Goal: Navigation & Orientation: Find specific page/section

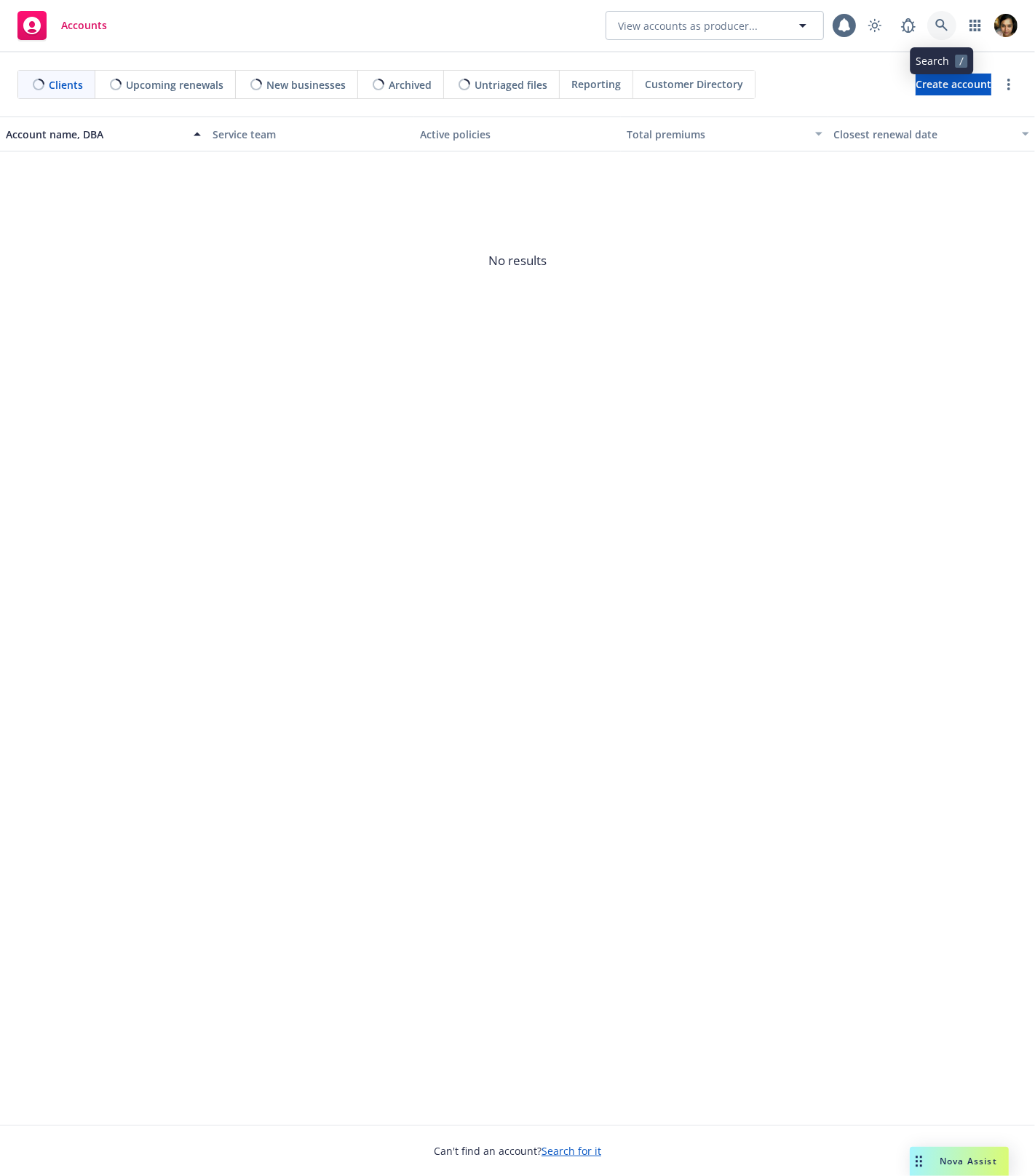
click at [935, 28] on icon at bounding box center [941, 25] width 13 height 13
click at [900, 29] on icon at bounding box center [908, 25] width 17 height 17
click at [938, 29] on icon at bounding box center [941, 25] width 13 height 13
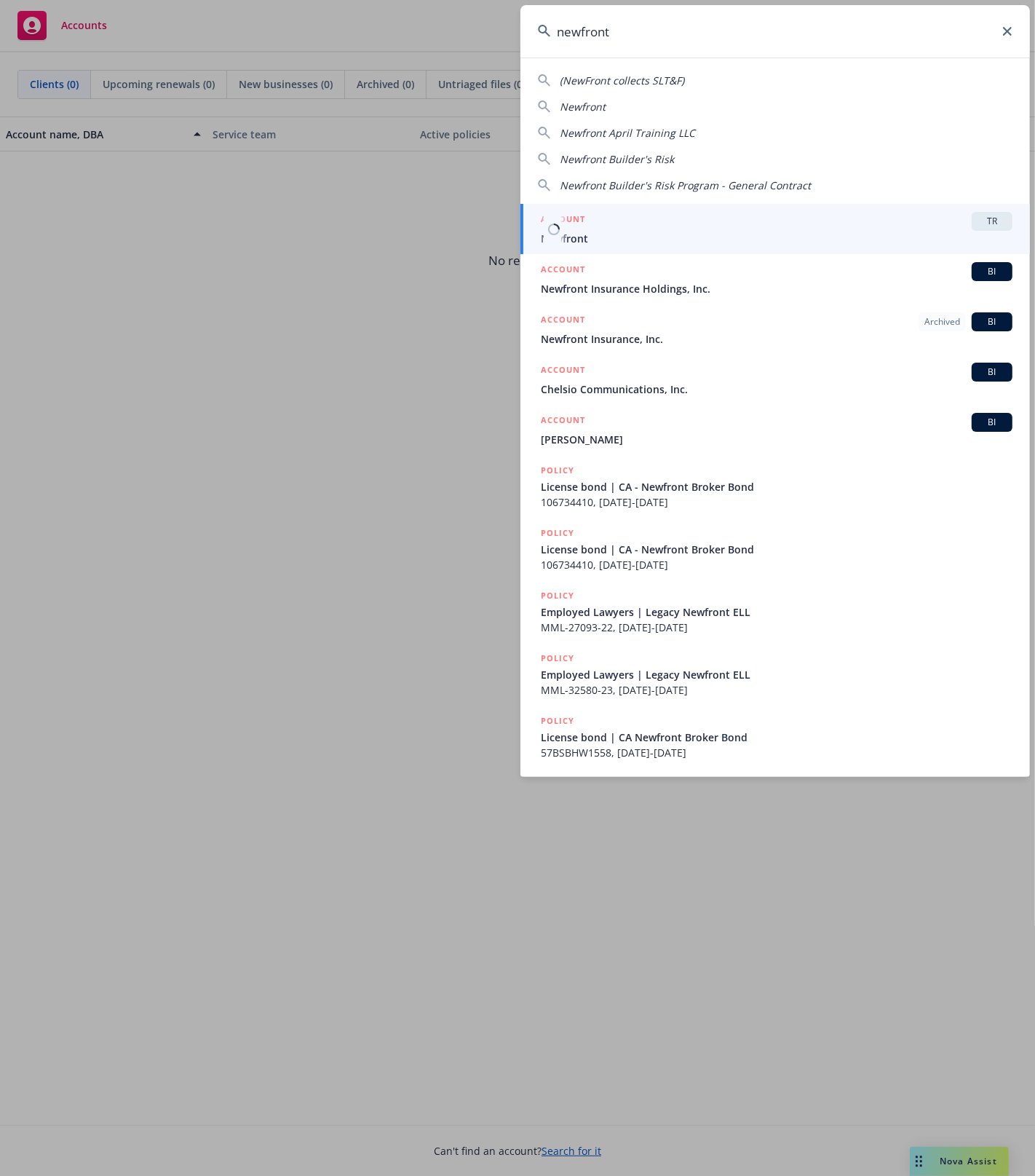
type input "newfront"
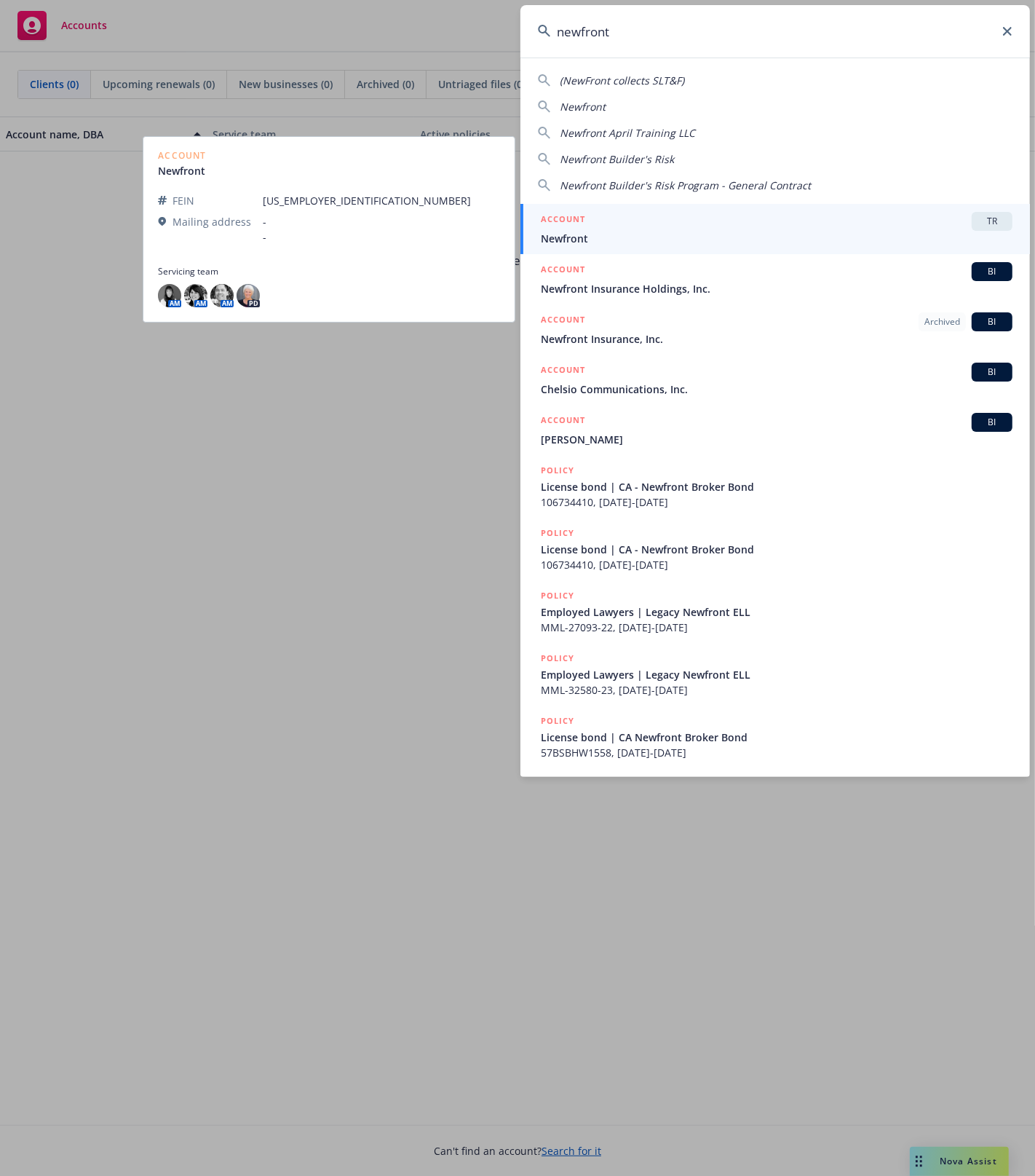
click at [670, 227] on div "ACCOUNT TR" at bounding box center [776, 221] width 471 height 19
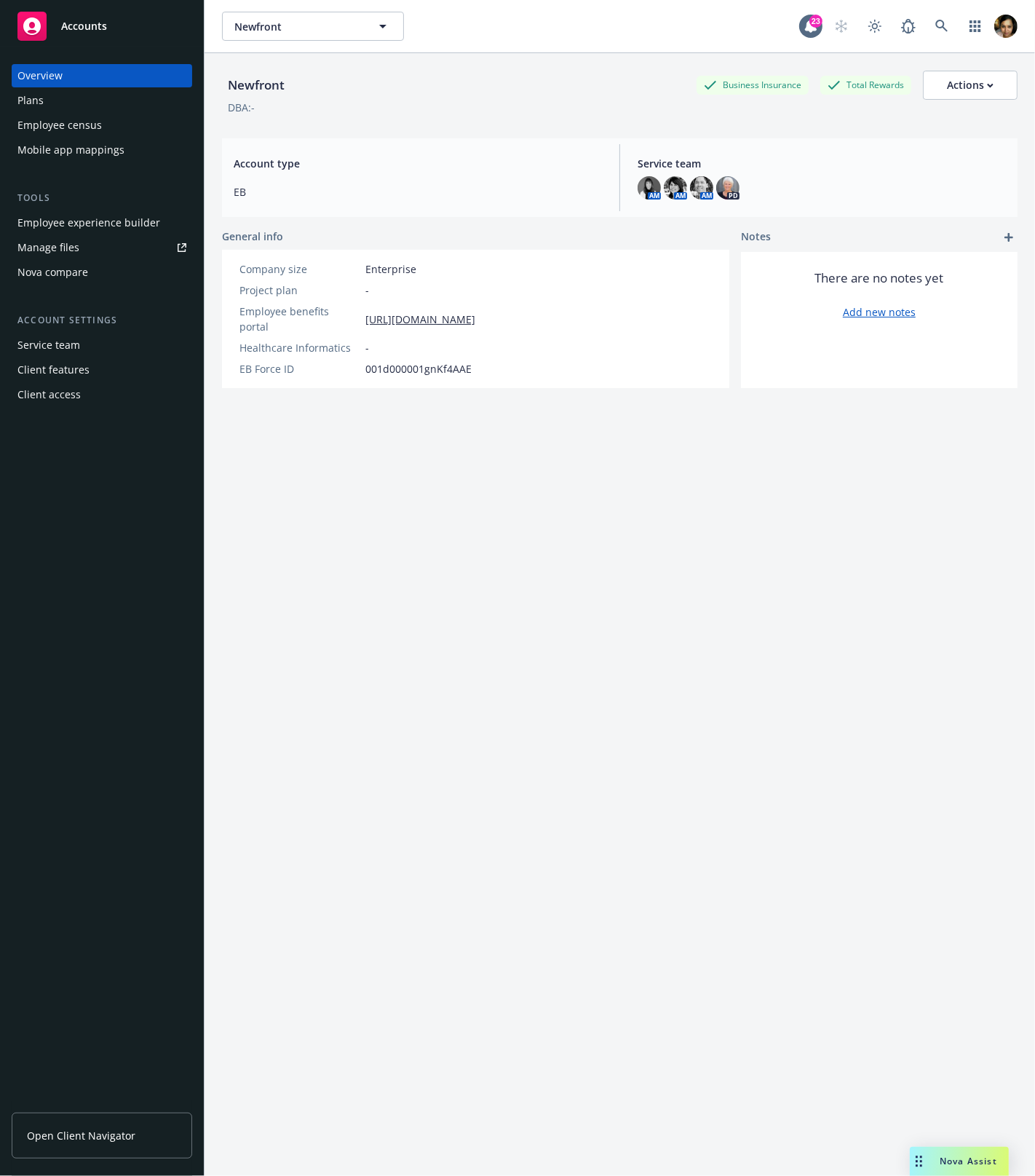
click at [97, 246] on link "Manage files" at bounding box center [101, 247] width 180 height 24
click at [43, 249] on div "Manage files" at bounding box center [48, 247] width 62 height 24
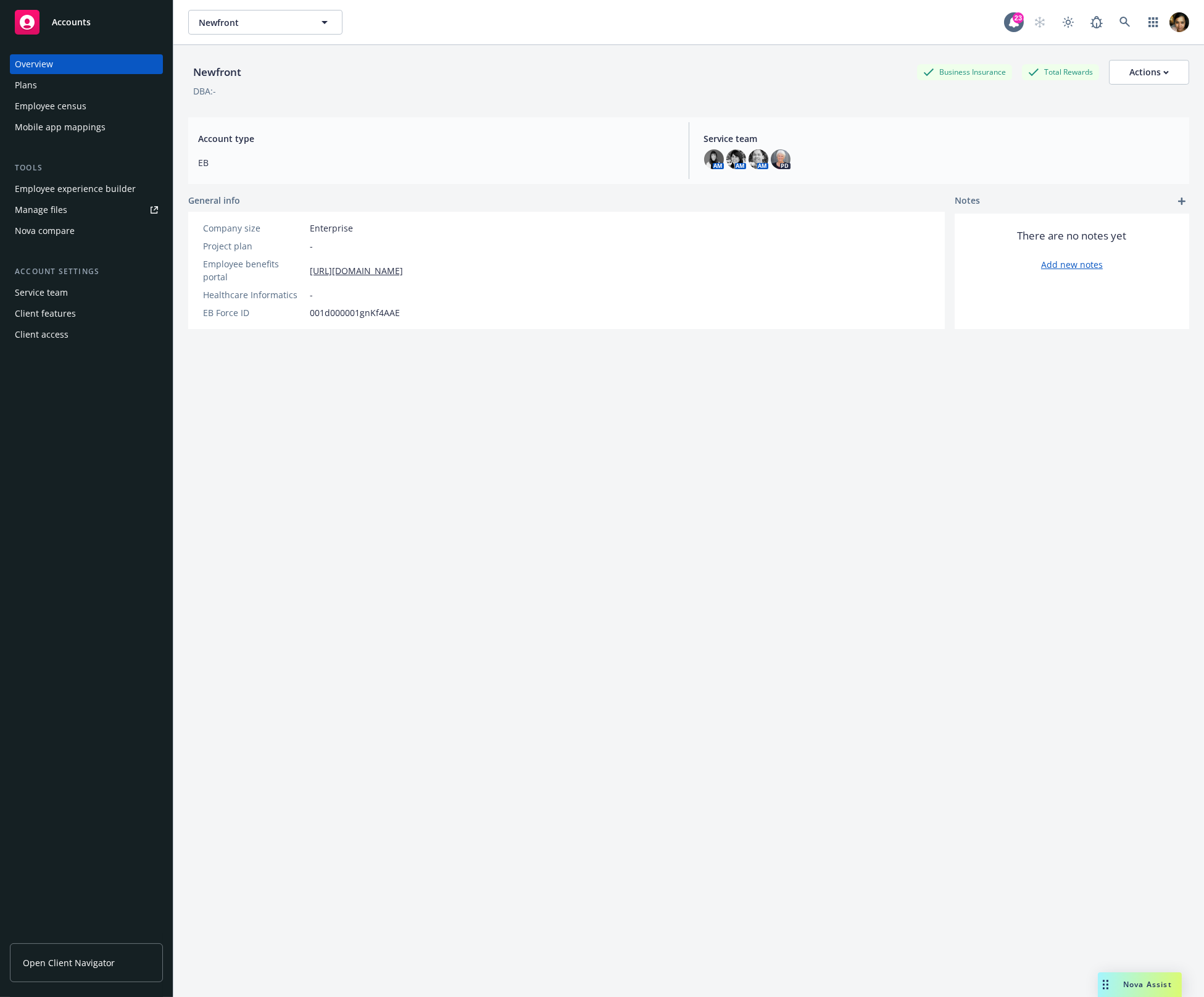
click at [70, 24] on span "Accounts" at bounding box center [71, 22] width 39 height 10
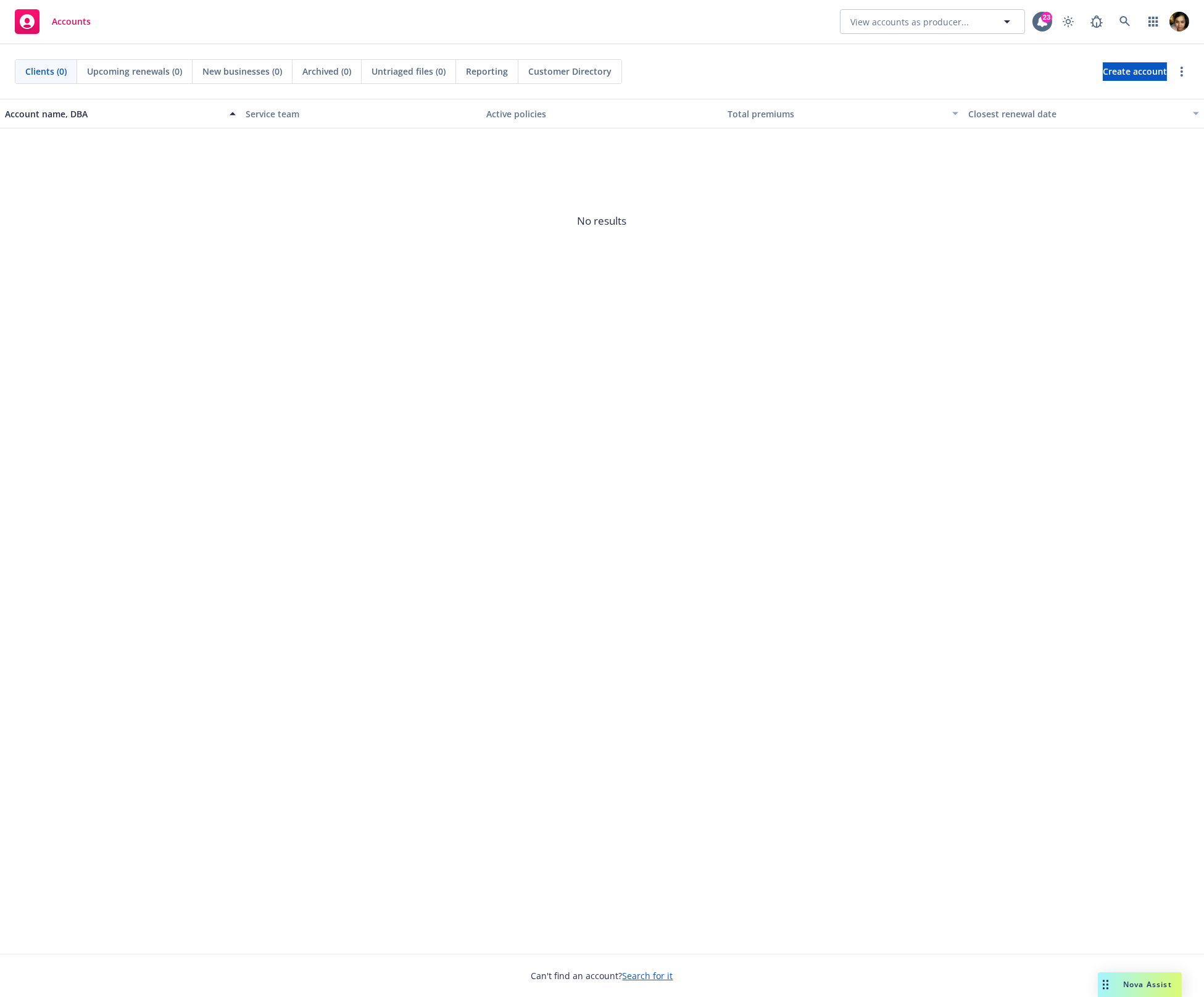
click at [390, 64] on span "Untriaged files (0)" at bounding box center [408, 71] width 74 height 13
drag, startPoint x: 439, startPoint y: 151, endPoint x: 697, endPoint y: 444, distance: 390.4
click at [685, 445] on div "Clients (0) Upcoming renewals (0) New businesses (0) Archived (0) Untriaged fil…" at bounding box center [602, 520] width 1204 height 953
click at [697, 444] on div "Clients (0) Upcoming renewals (0) New businesses (0) Archived (0) Untriaged fil…" at bounding box center [602, 520] width 1204 height 953
